Goal: Task Accomplishment & Management: Use online tool/utility

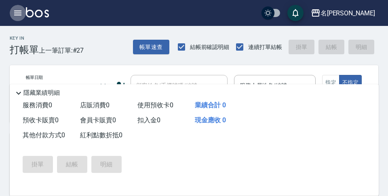
click at [15, 13] on icon "button" at bounding box center [17, 13] width 7 height 5
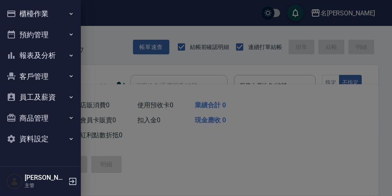
click at [76, 10] on button "櫃檯作業" at bounding box center [40, 13] width 74 height 21
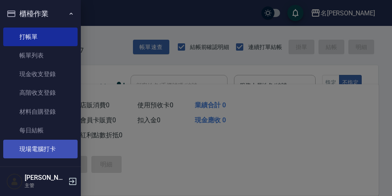
click at [31, 147] on link "現場電腦打卡" at bounding box center [40, 148] width 74 height 19
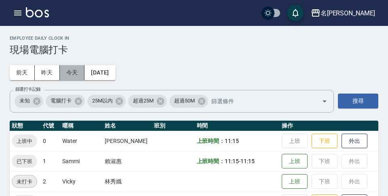
click at [71, 73] on button "今天" at bounding box center [72, 72] width 25 height 15
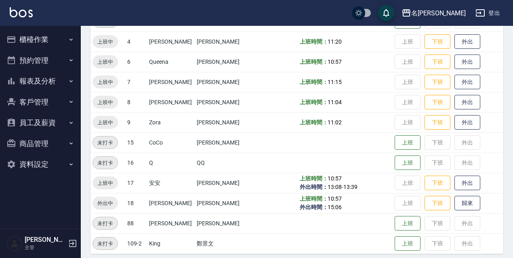
scroll to position [165, 0]
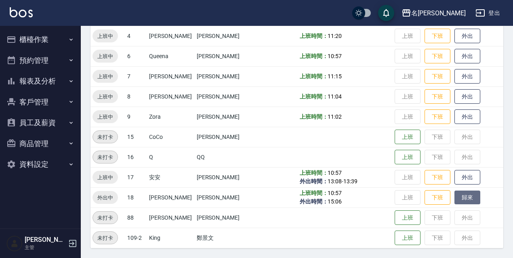
click at [387, 195] on button "歸來" at bounding box center [467, 198] width 26 height 14
